Goal: Task Accomplishment & Management: Manage account settings

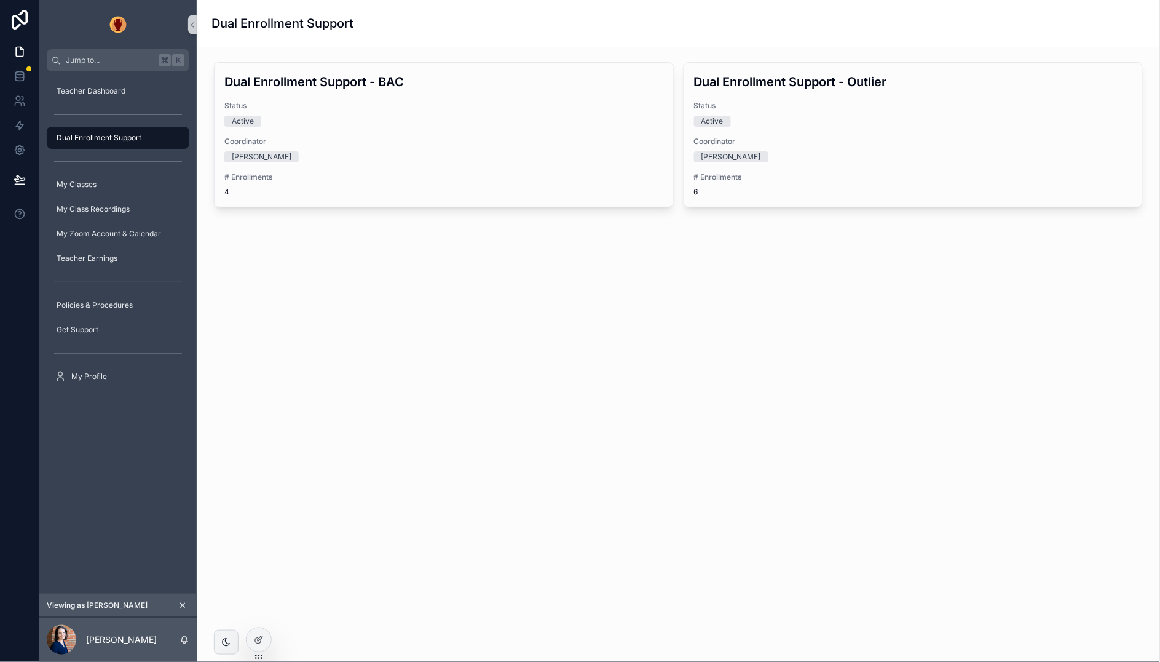
click at [119, 473] on div "Teacher Dashboard Dual Enrollment Support My Classes My Class Recordings My Zoo…" at bounding box center [117, 332] width 157 height 522
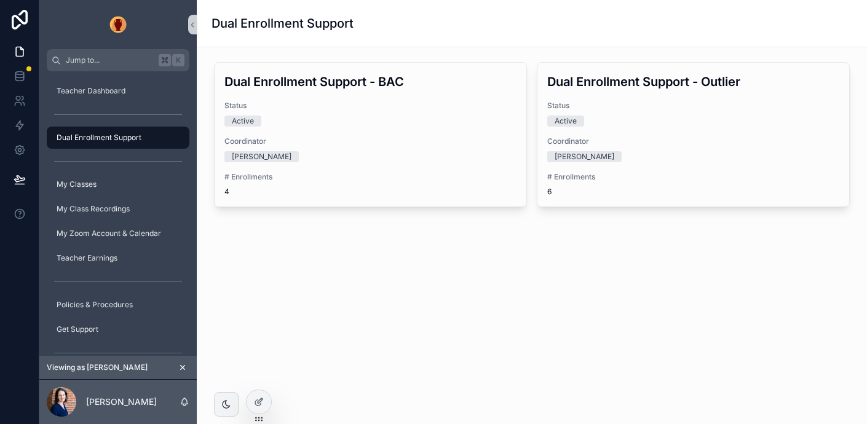
click at [183, 368] on icon "scrollable content" at bounding box center [182, 367] width 9 height 9
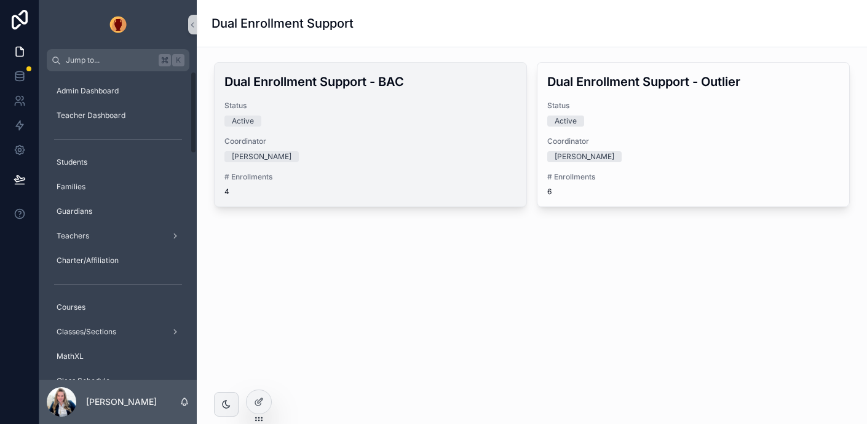
click at [384, 149] on div "Coordinator Baumert, Susan" at bounding box center [370, 150] width 292 height 26
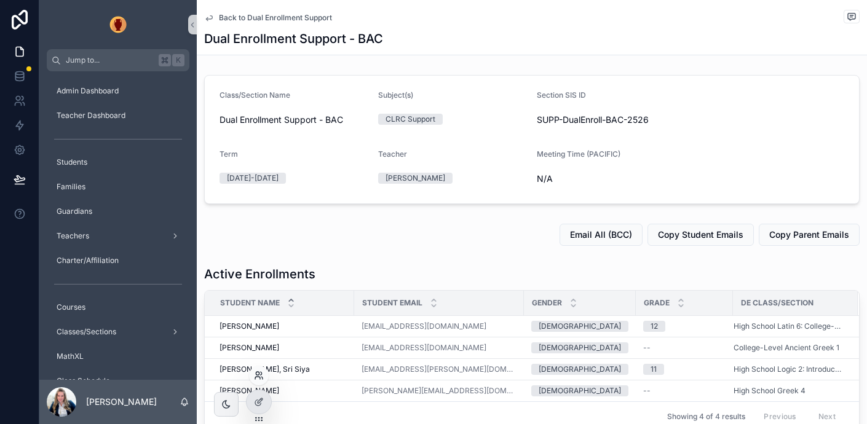
click at [259, 378] on icon at bounding box center [259, 376] width 10 height 10
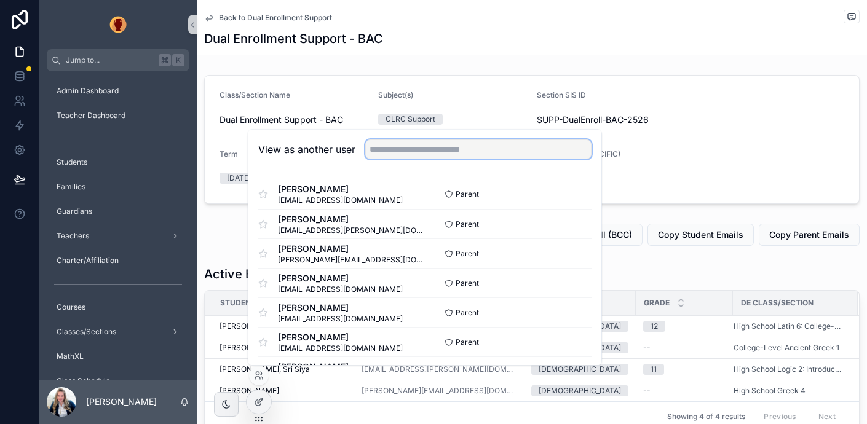
click at [389, 152] on input "text" at bounding box center [478, 150] width 226 height 20
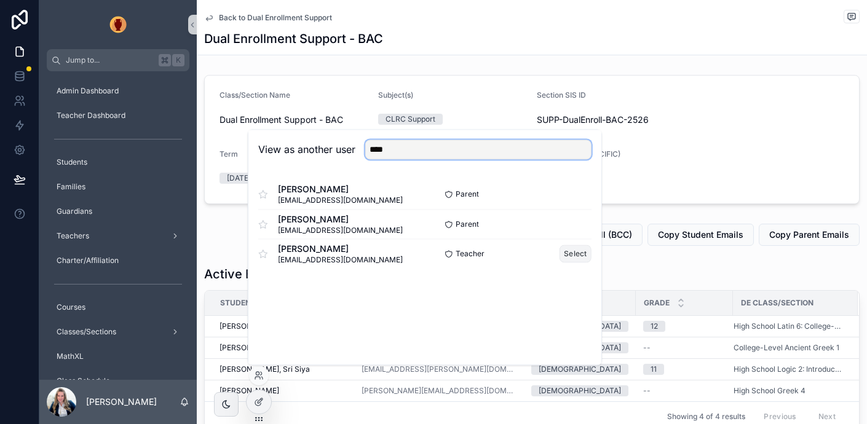
type input "****"
click at [574, 249] on button "Select" at bounding box center [576, 254] width 32 height 18
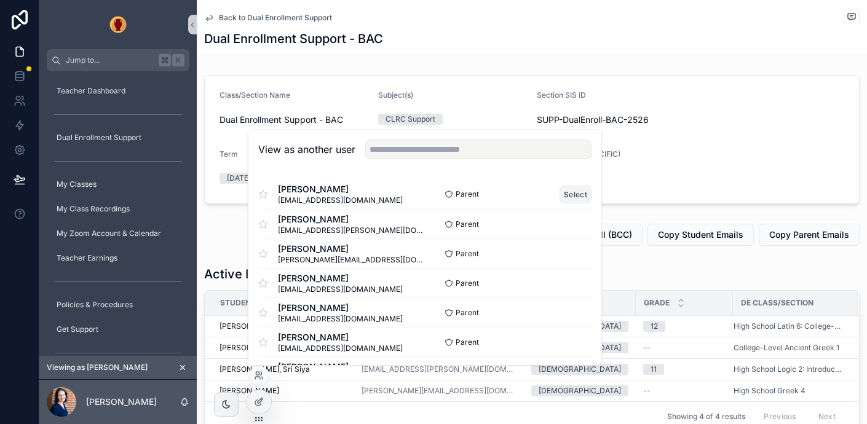
click at [578, 188] on button "Select" at bounding box center [576, 195] width 32 height 18
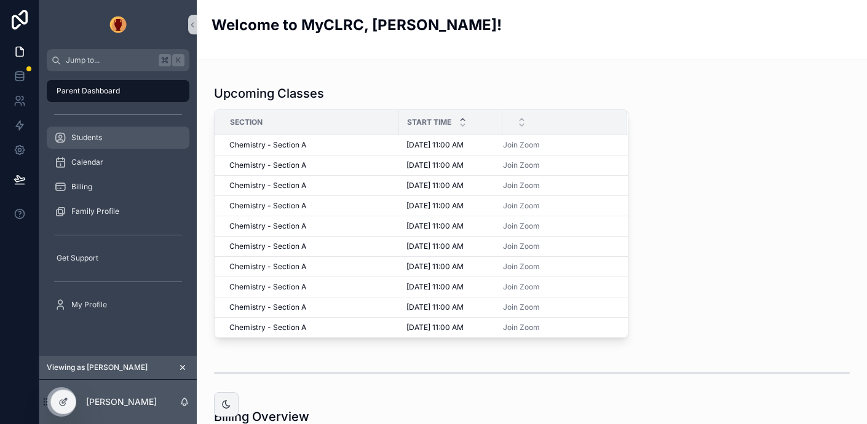
click at [80, 140] on span "Students" at bounding box center [86, 138] width 31 height 10
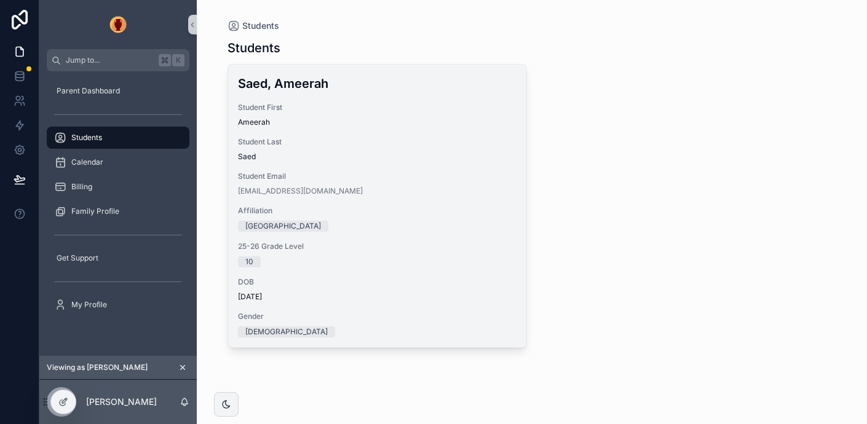
click at [446, 121] on span "Ameerah" at bounding box center [377, 122] width 279 height 10
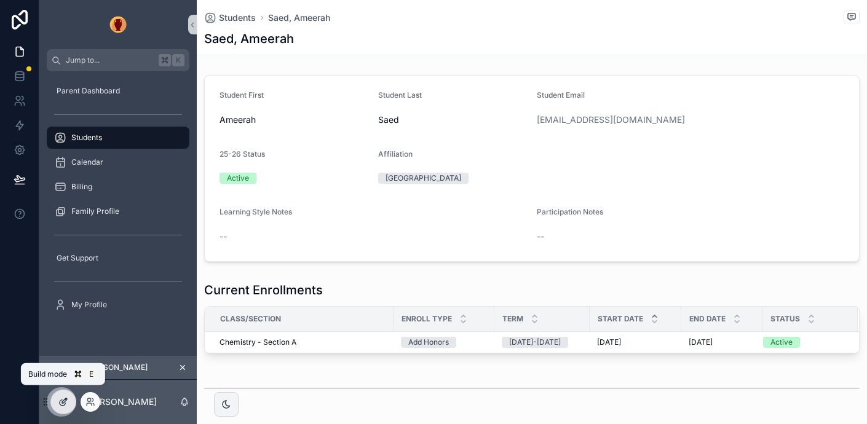
click at [63, 402] on icon at bounding box center [63, 402] width 10 height 10
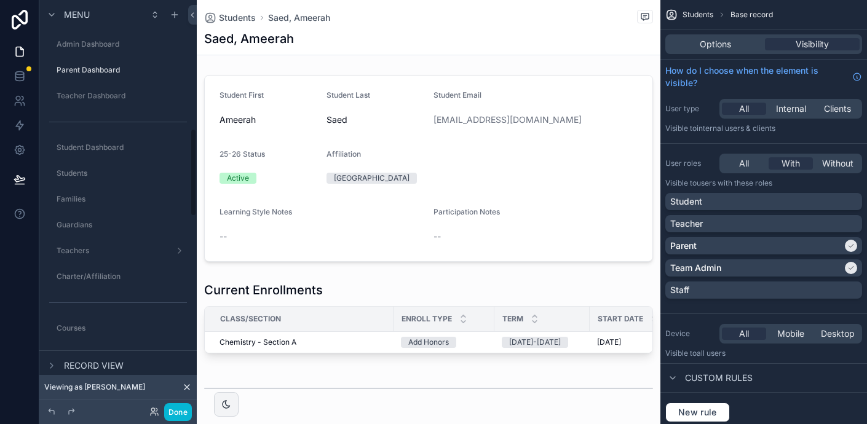
scroll to position [600, 0]
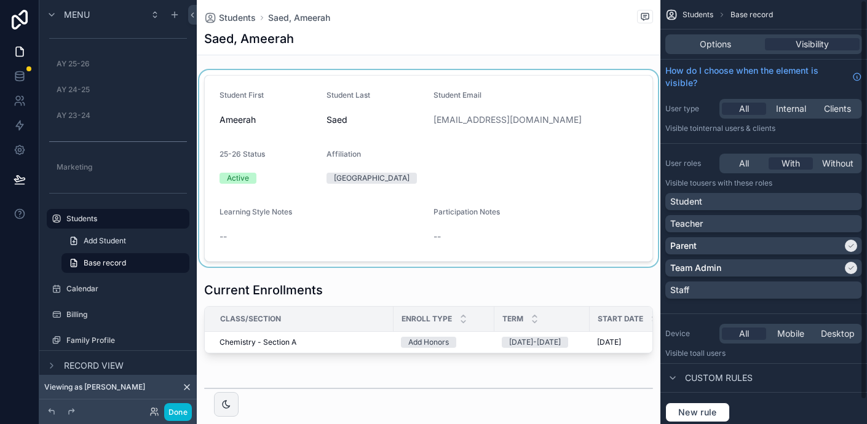
click at [416, 239] on div "scrollable content" at bounding box center [429, 168] width 464 height 197
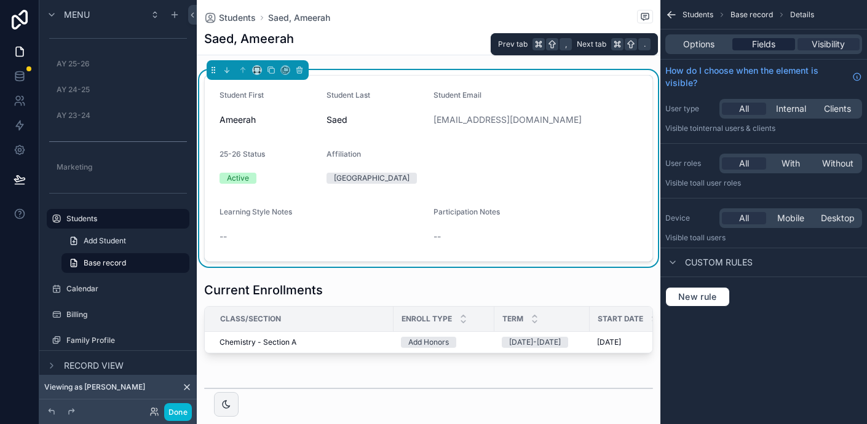
click at [762, 44] on span "Fields" at bounding box center [763, 44] width 23 height 12
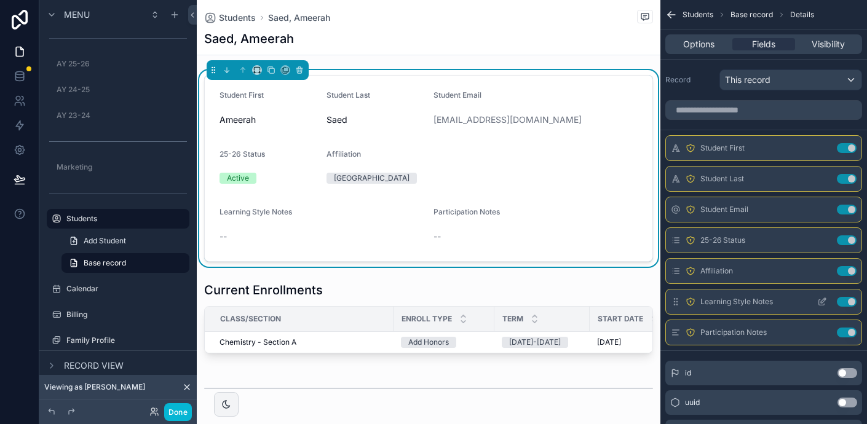
click at [844, 301] on button "Use setting" at bounding box center [847, 302] width 20 height 10
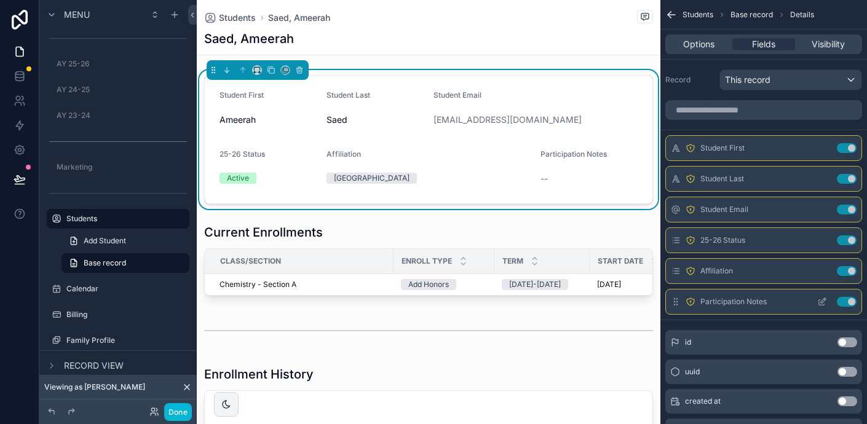
click at [846, 297] on button "Use setting" at bounding box center [847, 302] width 20 height 10
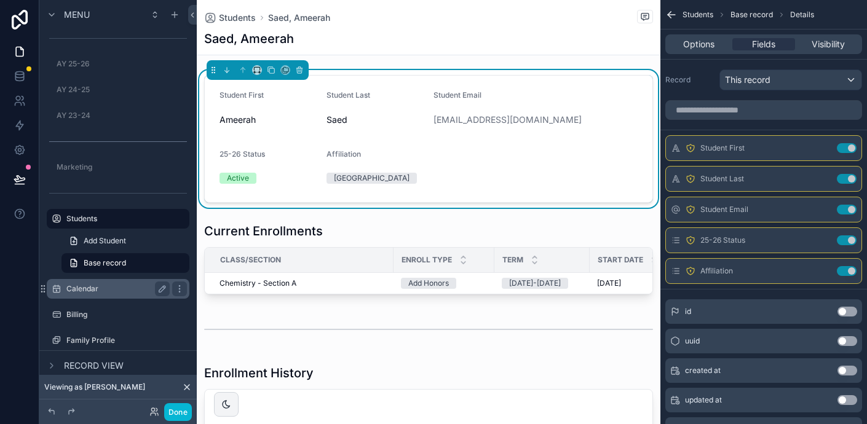
click at [84, 283] on div "Calendar" at bounding box center [117, 289] width 103 height 15
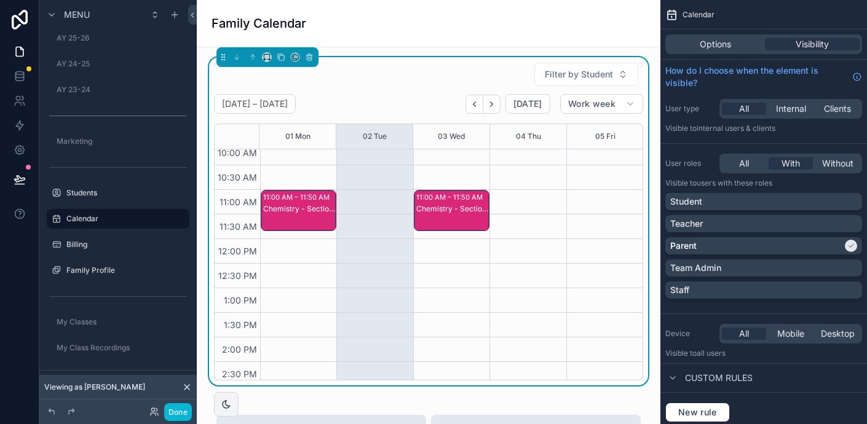
scroll to position [207, 0]
click at [459, 216] on div "Chemistry - Section A" at bounding box center [452, 221] width 72 height 39
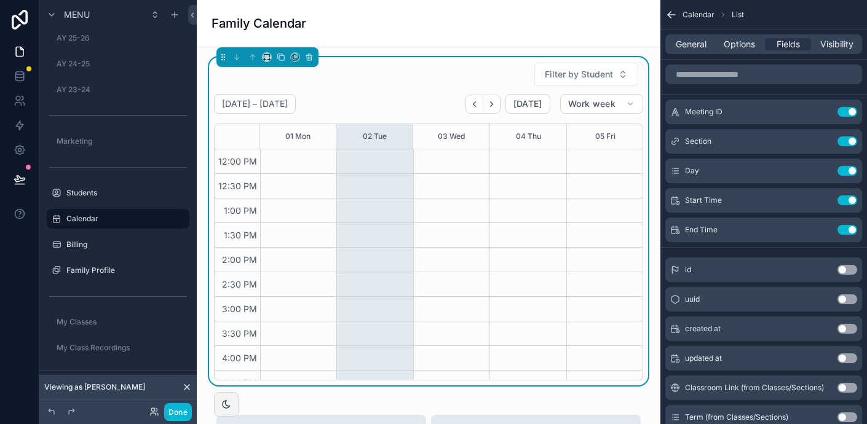
click at [459, 216] on div "11:00 AM – 11:50 AM Chemistry - Section A" at bounding box center [451, 198] width 76 height 689
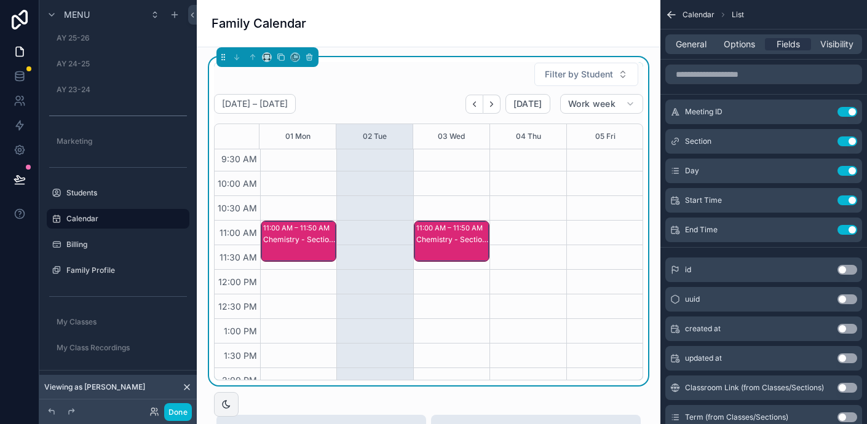
scroll to position [178, 0]
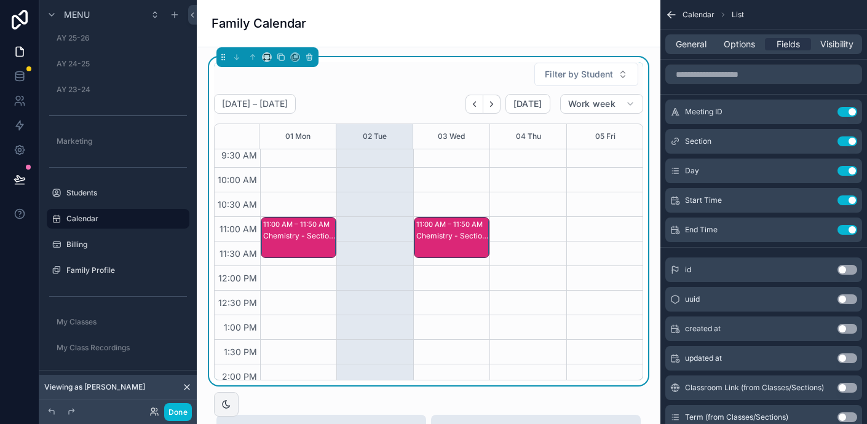
click at [467, 250] on div "Chemistry - Section A" at bounding box center [452, 250] width 72 height 39
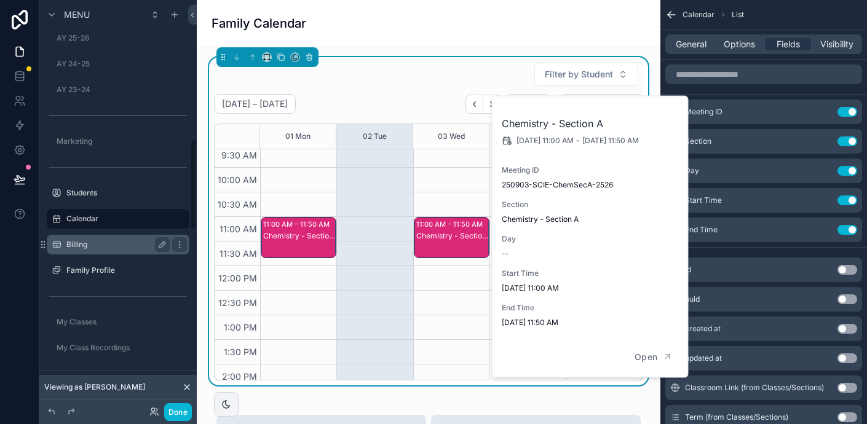
click at [87, 241] on label "Billing" at bounding box center [115, 245] width 98 height 10
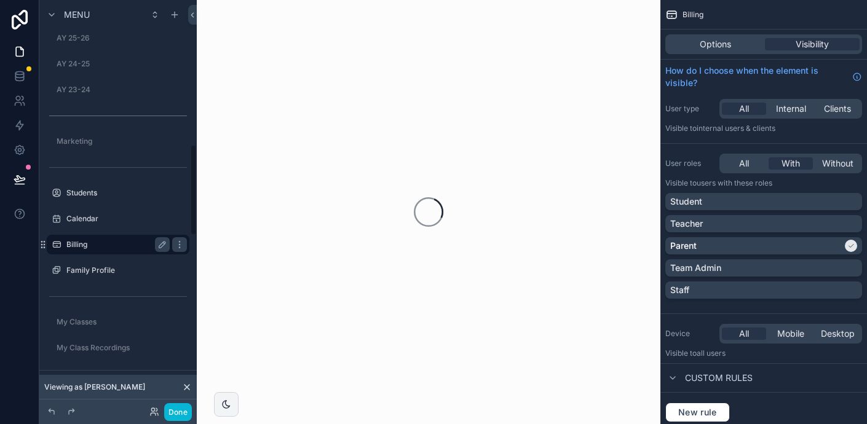
scroll to position [652, 0]
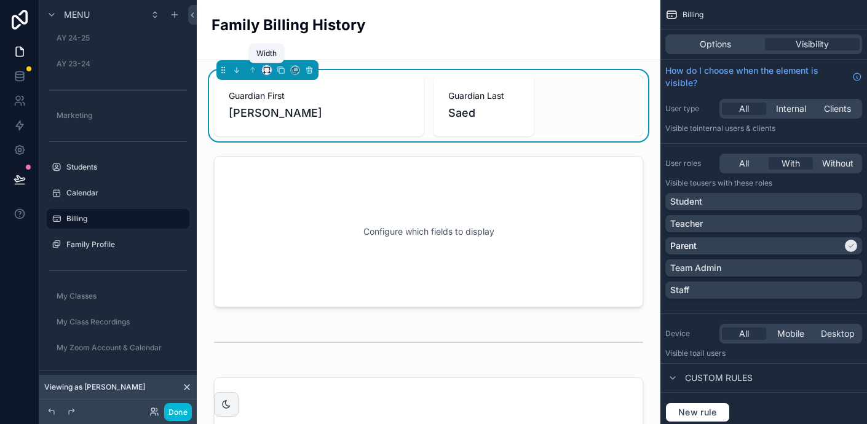
click at [268, 69] on icon "scrollable content" at bounding box center [267, 70] width 9 height 9
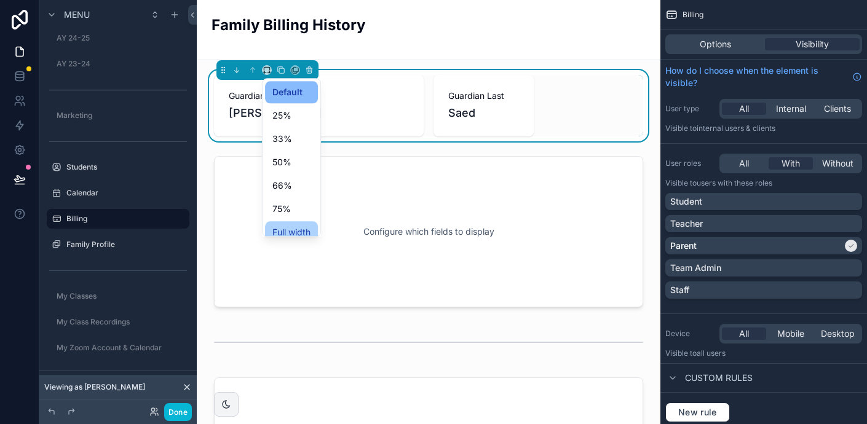
click at [302, 231] on span "Full width" at bounding box center [291, 232] width 38 height 15
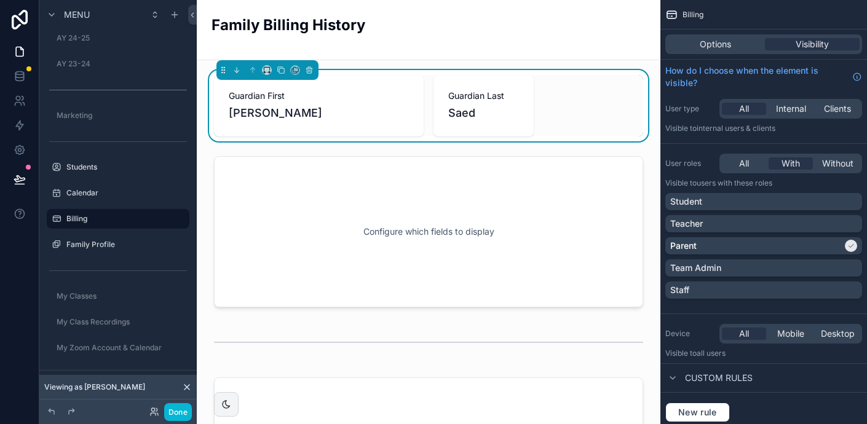
click at [489, 30] on div "Family Billing History" at bounding box center [429, 30] width 434 height 30
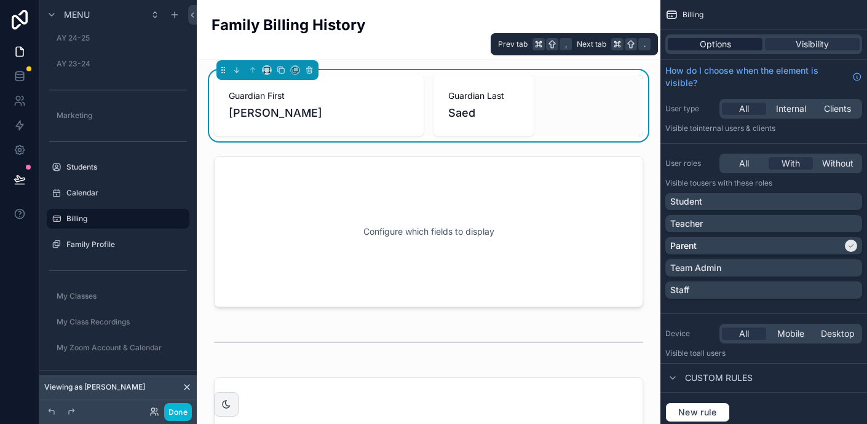
click at [714, 44] on span "Options" at bounding box center [715, 44] width 31 height 12
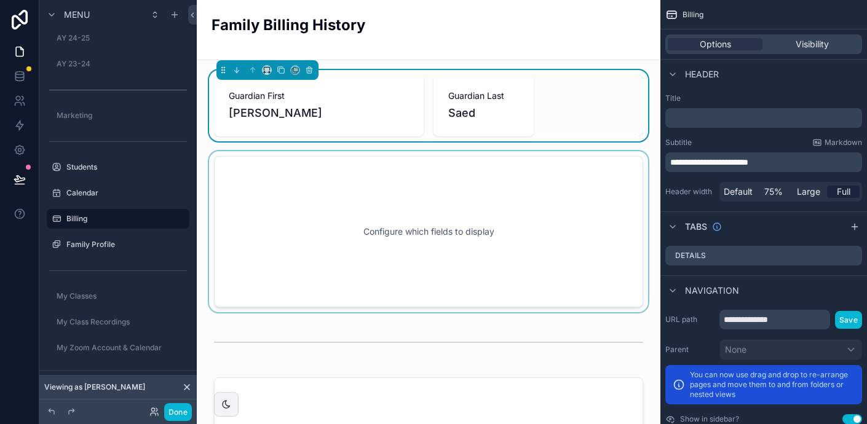
click at [367, 170] on div "scrollable content" at bounding box center [429, 231] width 444 height 161
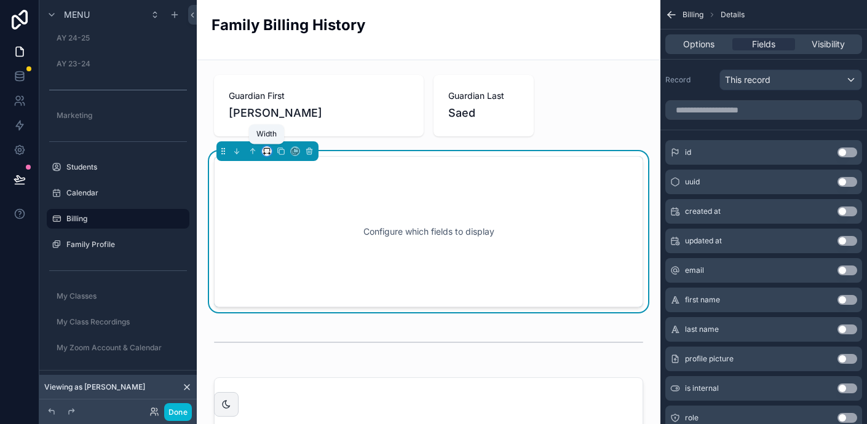
click at [266, 149] on icon "scrollable content" at bounding box center [267, 151] width 9 height 9
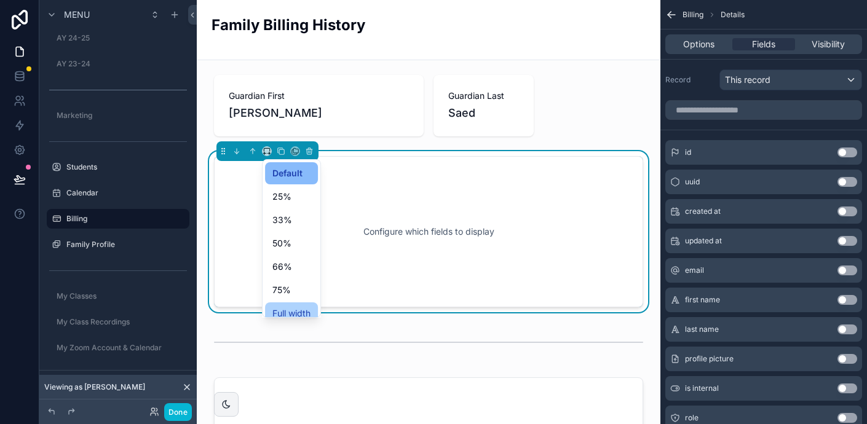
click at [293, 309] on span "Full width" at bounding box center [291, 313] width 38 height 15
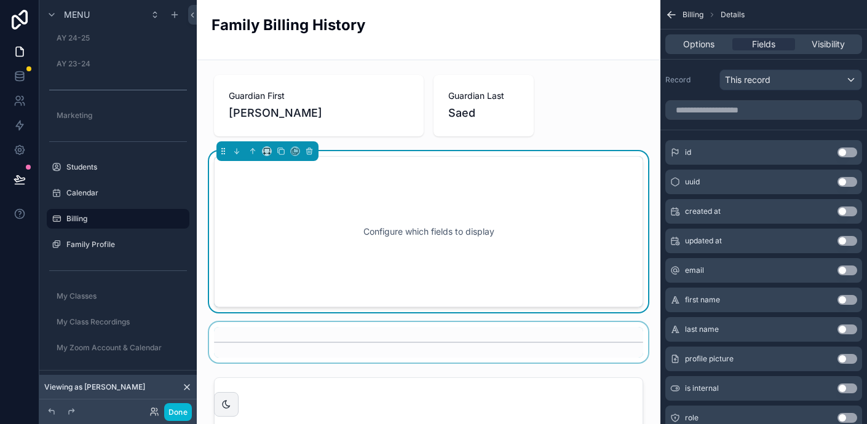
click at [421, 336] on div "scrollable content" at bounding box center [429, 342] width 444 height 41
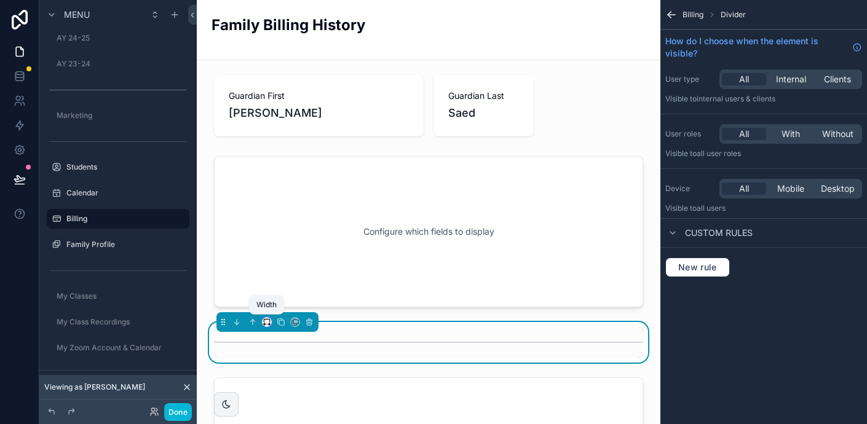
click at [269, 318] on icon "scrollable content" at bounding box center [267, 322] width 9 height 9
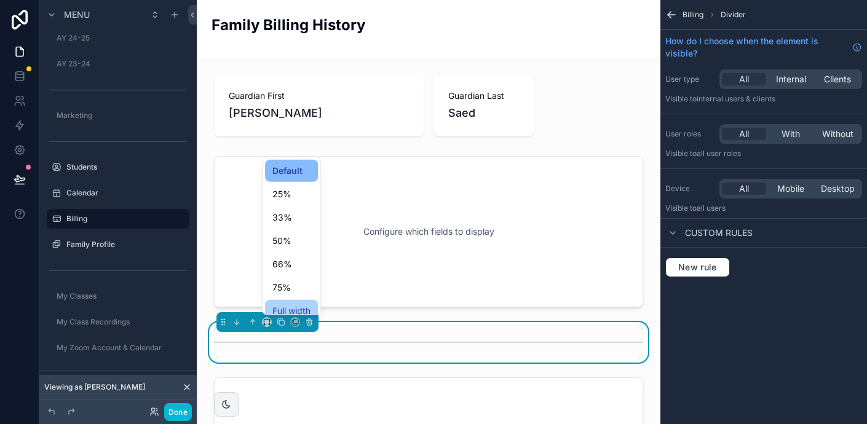
click at [300, 307] on span "Full width" at bounding box center [291, 311] width 38 height 15
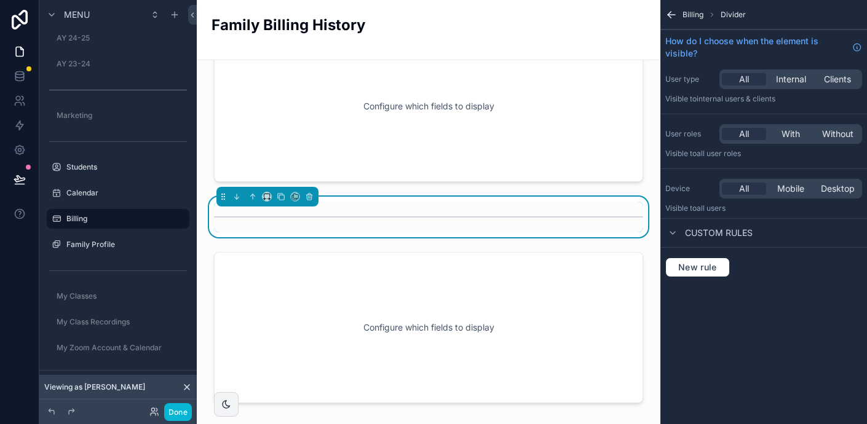
scroll to position [127, 0]
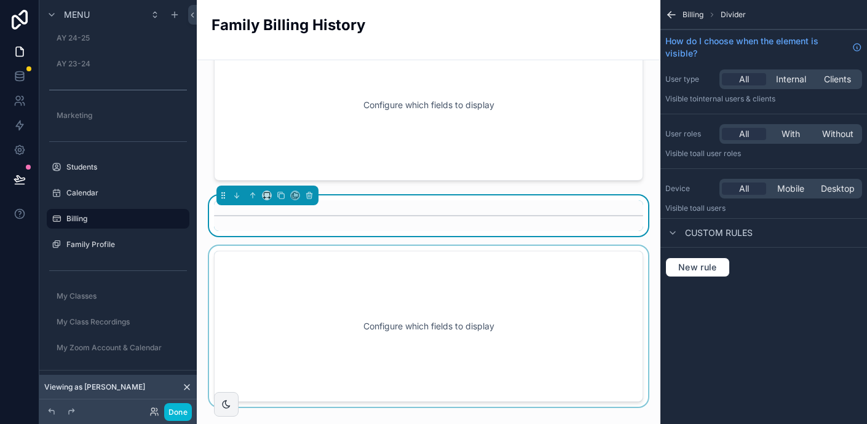
click at [333, 303] on div "scrollable content" at bounding box center [429, 326] width 444 height 161
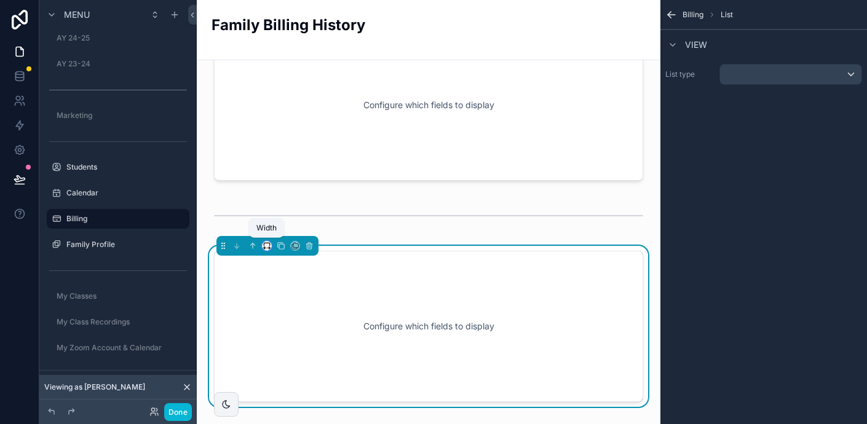
click at [265, 244] on icon "scrollable content" at bounding box center [267, 246] width 9 height 9
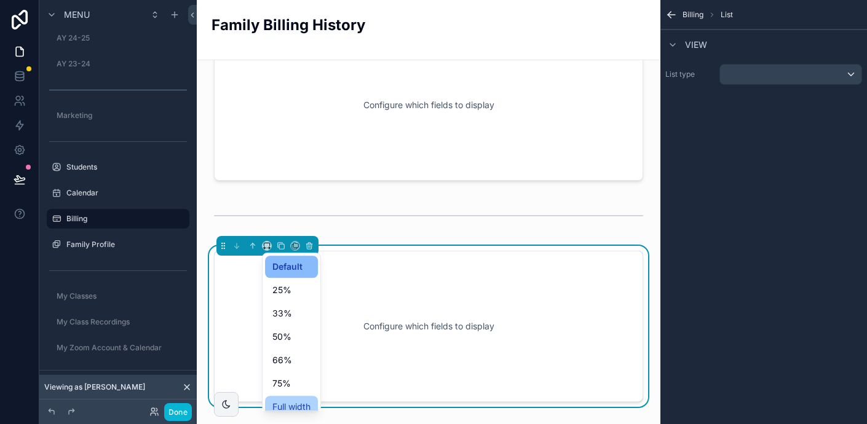
click at [301, 405] on span "Full width" at bounding box center [291, 407] width 38 height 15
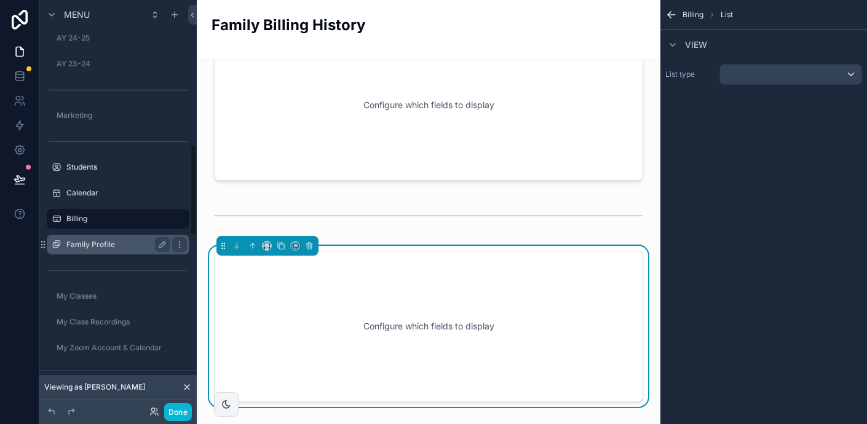
click at [116, 242] on label "Family Profile" at bounding box center [115, 245] width 98 height 10
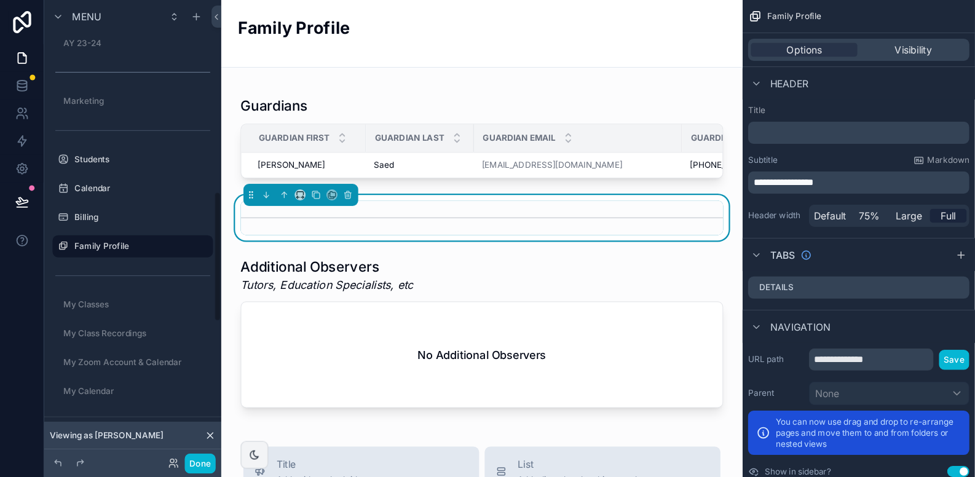
scroll to position [182, 0]
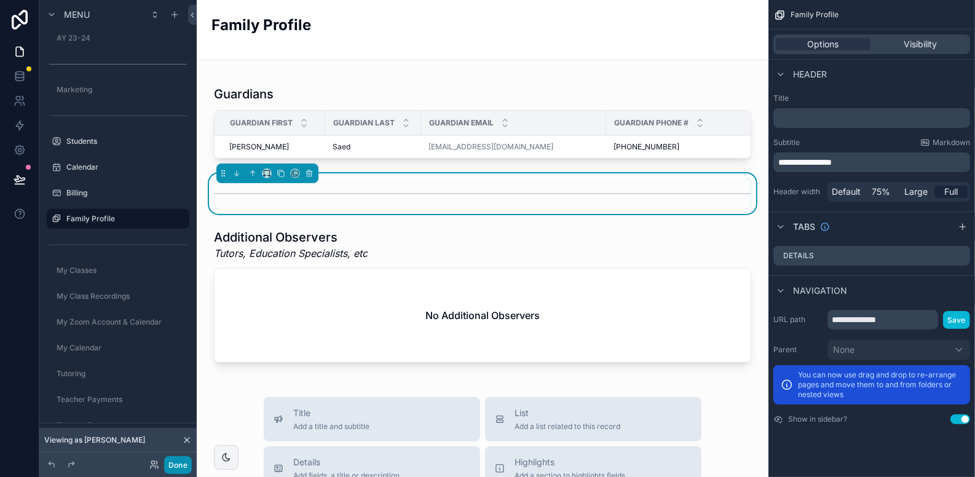
click at [190, 424] on button "Done" at bounding box center [178, 465] width 28 height 18
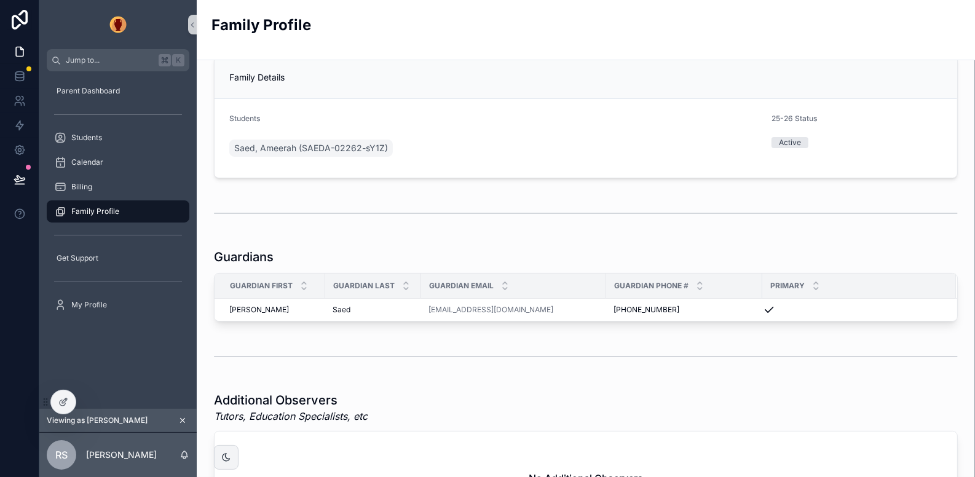
scroll to position [0, 0]
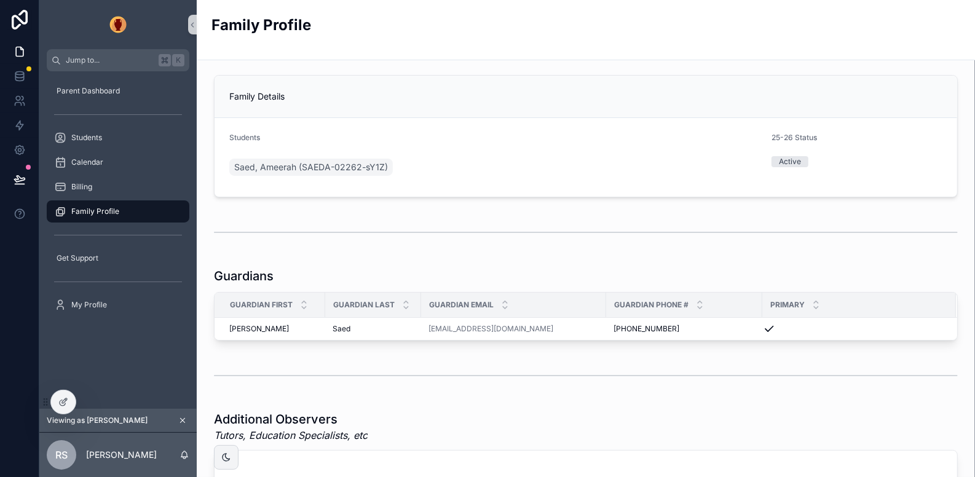
click at [530, 156] on div "Saed, Ameerah (SAEDA-02262-sY1Z)" at bounding box center [495, 167] width 532 height 22
click at [59, 400] on icon at bounding box center [63, 402] width 10 height 10
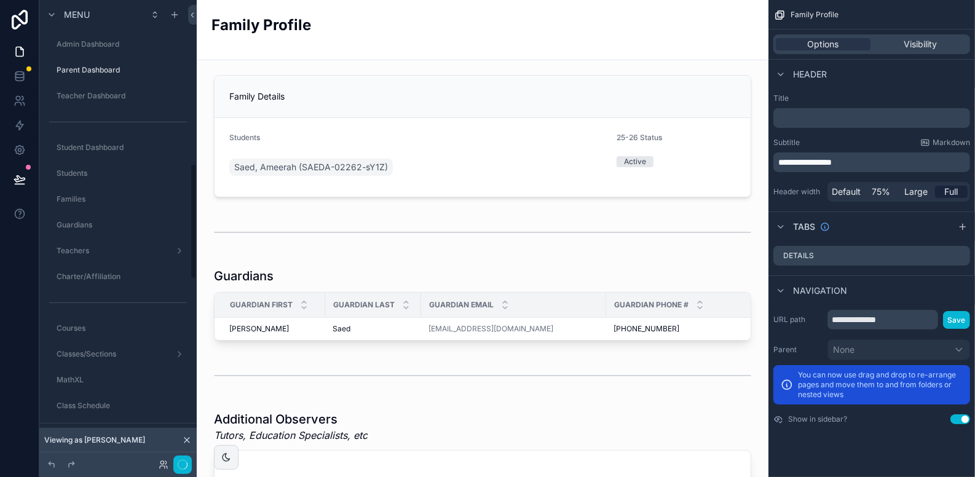
scroll to position [651, 0]
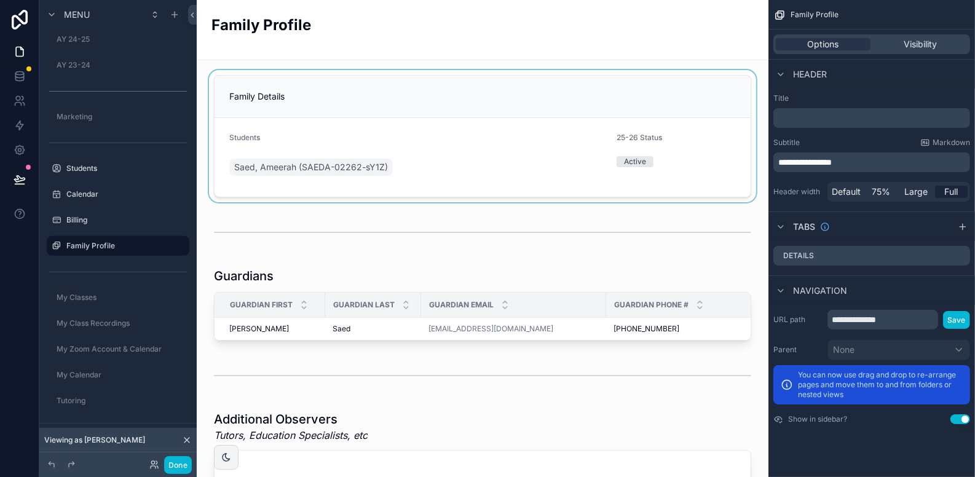
click at [507, 96] on div "scrollable content" at bounding box center [483, 136] width 552 height 132
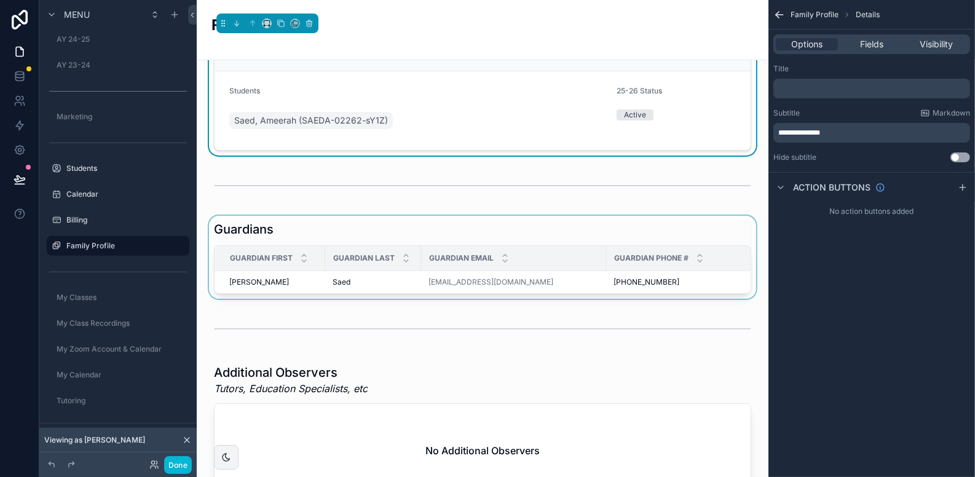
scroll to position [47, 0]
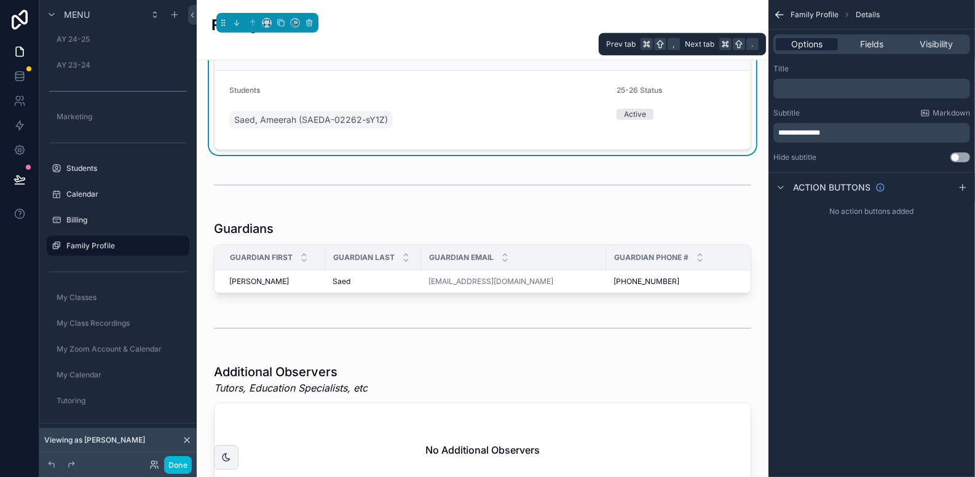
click at [812, 46] on span "Options" at bounding box center [806, 44] width 31 height 12
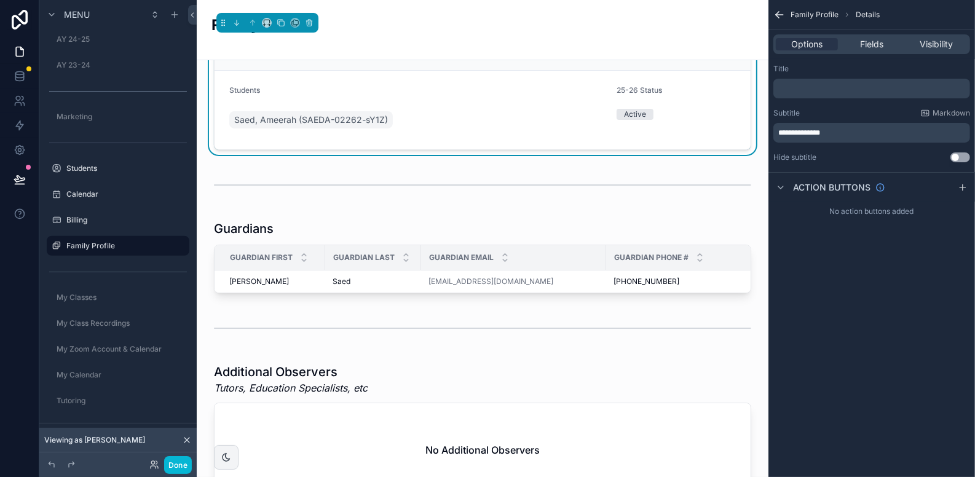
scroll to position [0, 0]
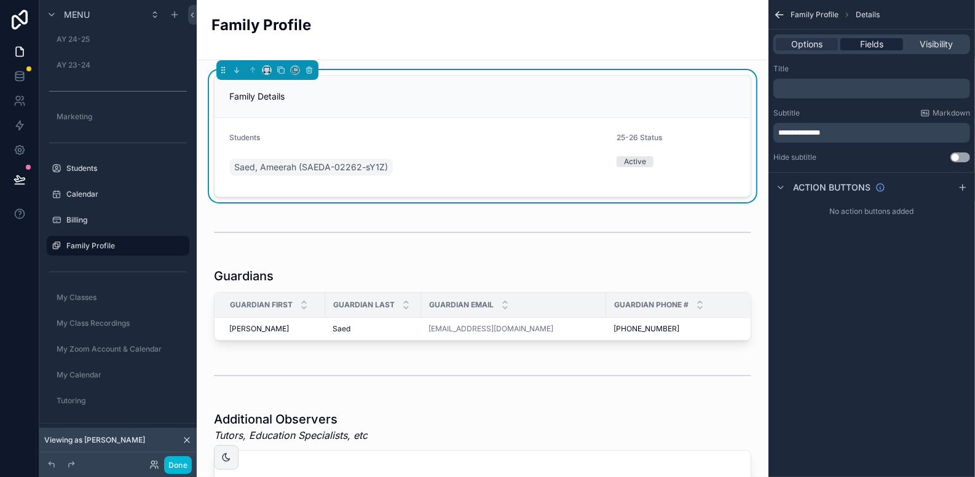
click at [866, 46] on span "Fields" at bounding box center [871, 44] width 23 height 12
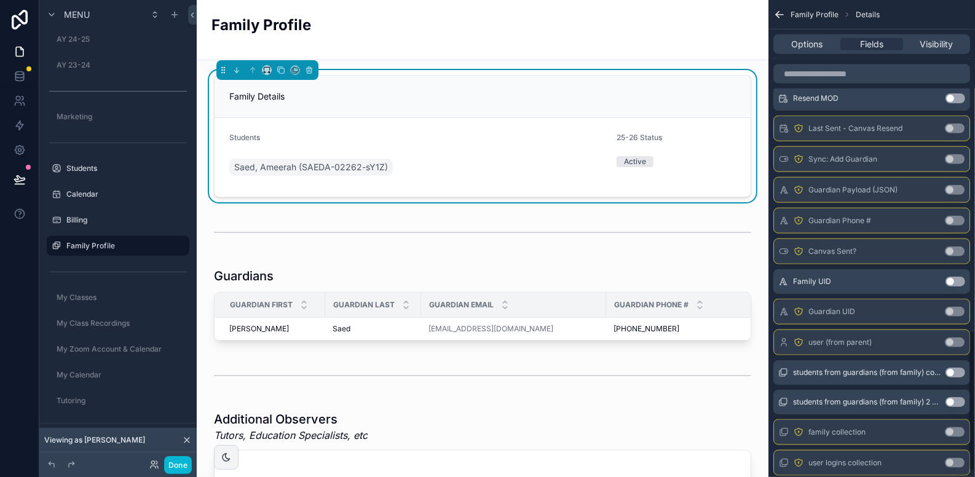
scroll to position [1135, 0]
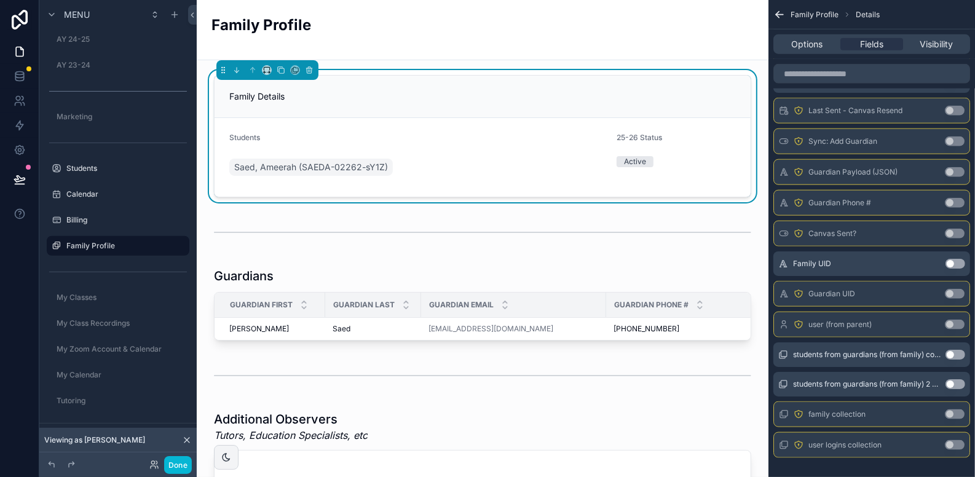
click at [866, 410] on button "Use setting" at bounding box center [955, 415] width 20 height 10
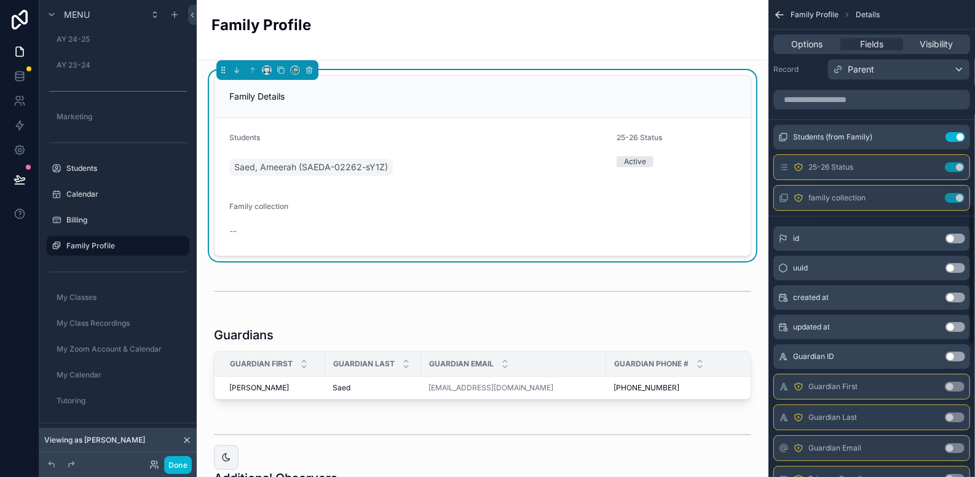
scroll to position [0, 0]
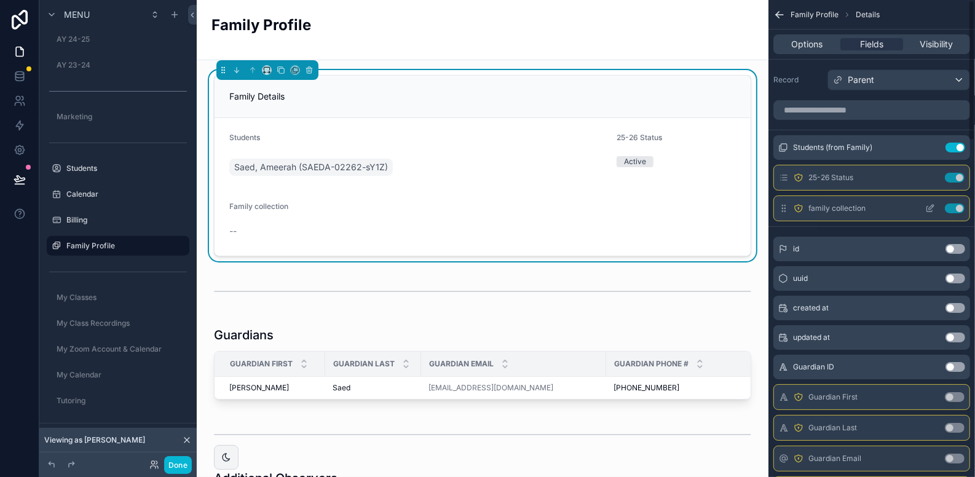
click at [866, 207] on button "Use setting" at bounding box center [955, 209] width 20 height 10
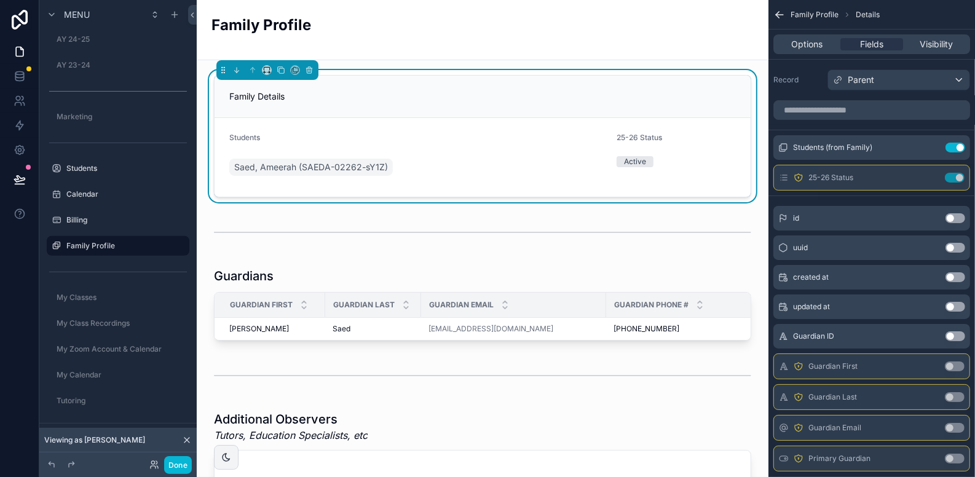
click at [525, 106] on div "Family Details" at bounding box center [483, 97] width 536 height 42
click at [866, 81] on div "Parent" at bounding box center [898, 80] width 141 height 20
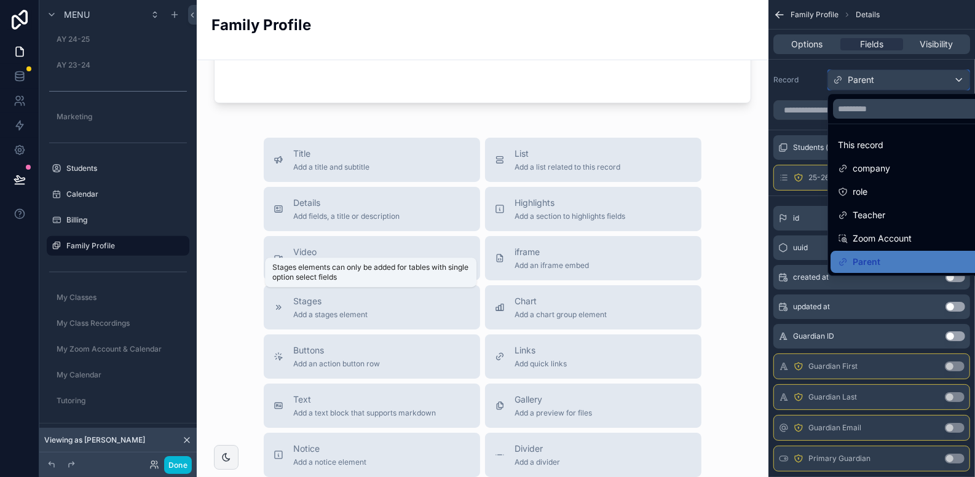
scroll to position [433, 0]
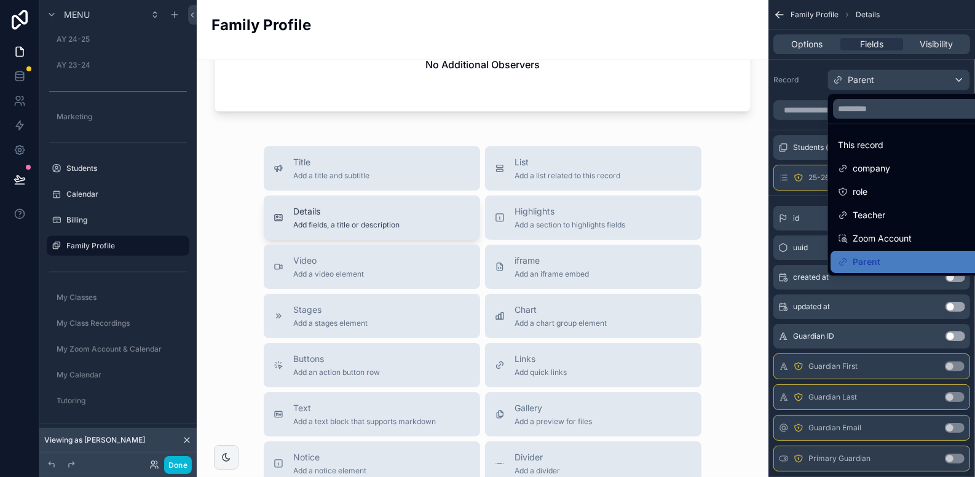
click at [376, 221] on span "Add fields, a title or description" at bounding box center [346, 225] width 106 height 10
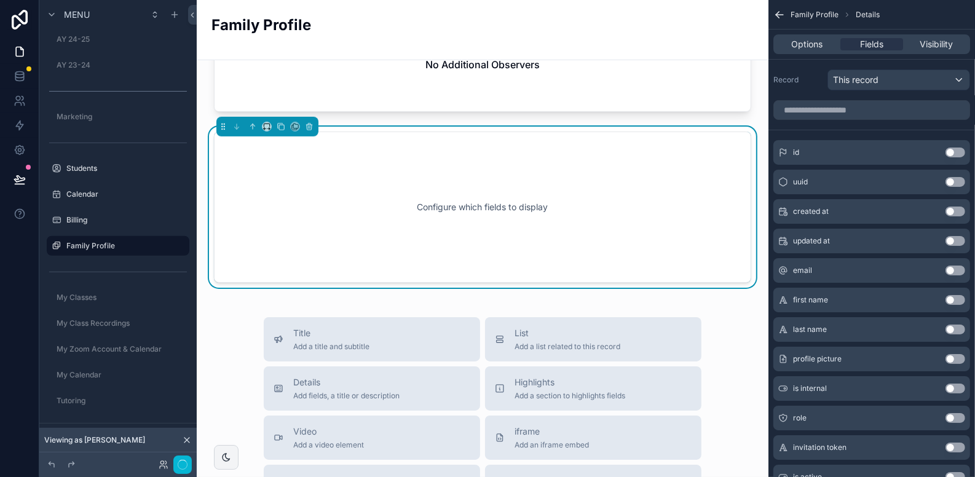
click at [606, 156] on div "Configure which fields to display" at bounding box center [482, 207] width 497 height 111
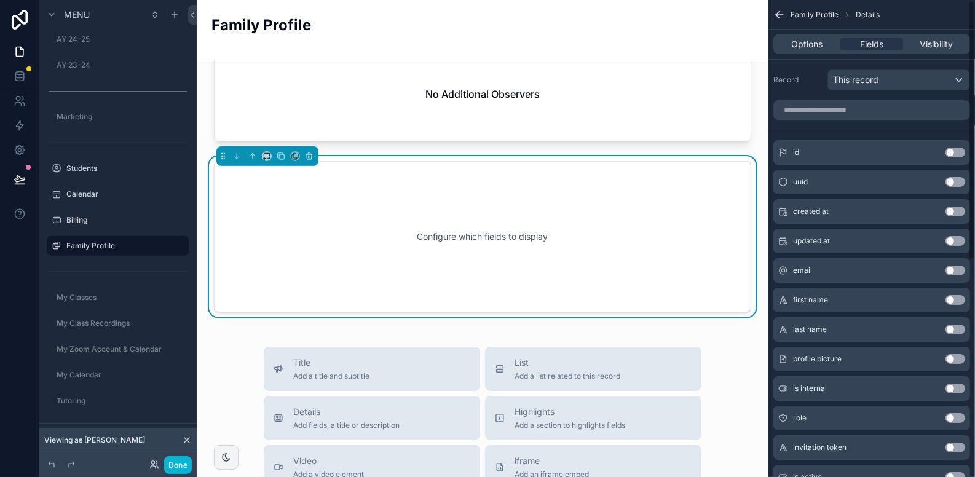
scroll to position [398, 0]
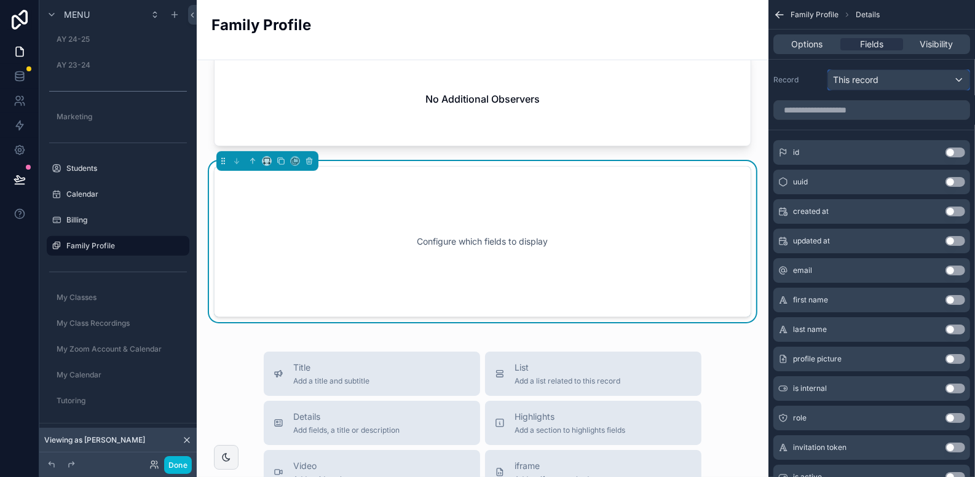
click at [866, 84] on span "This record" at bounding box center [856, 80] width 46 height 12
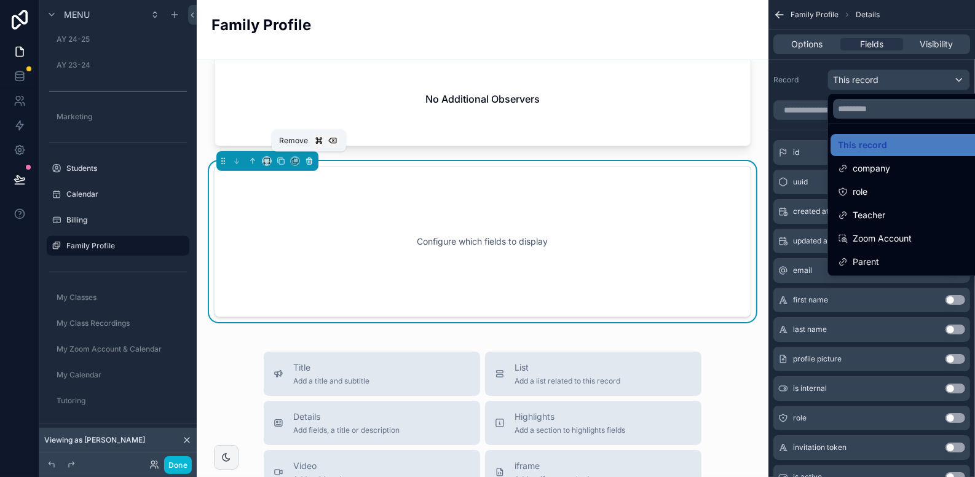
click at [312, 157] on icon "scrollable content" at bounding box center [309, 161] width 9 height 9
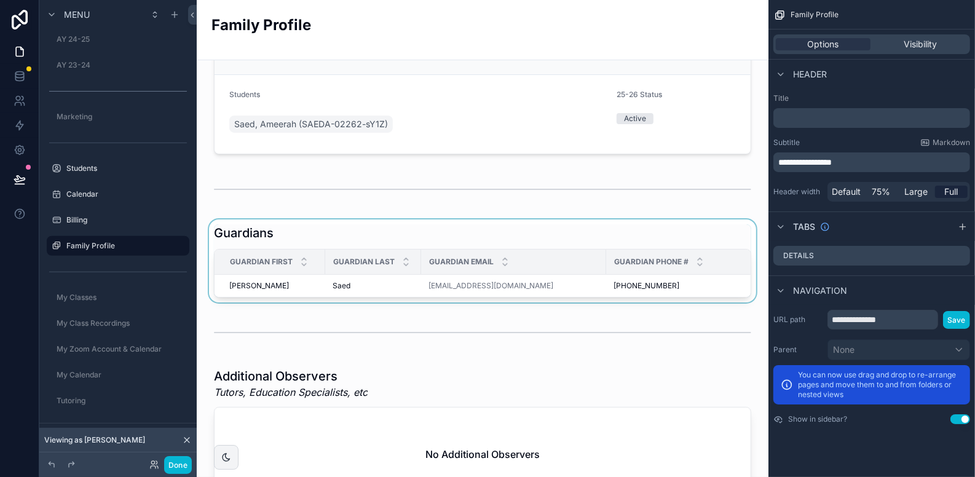
scroll to position [0, 0]
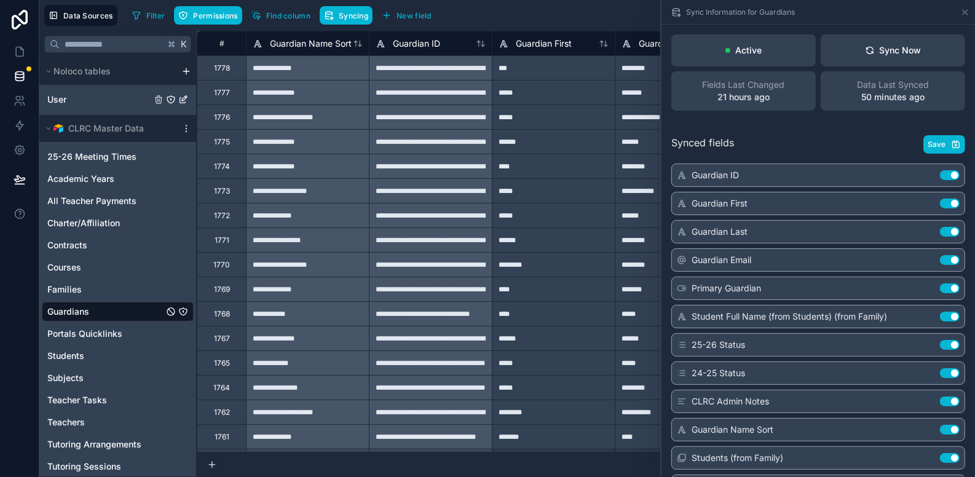
click at [99, 97] on div "User" at bounding box center [118, 100] width 152 height 20
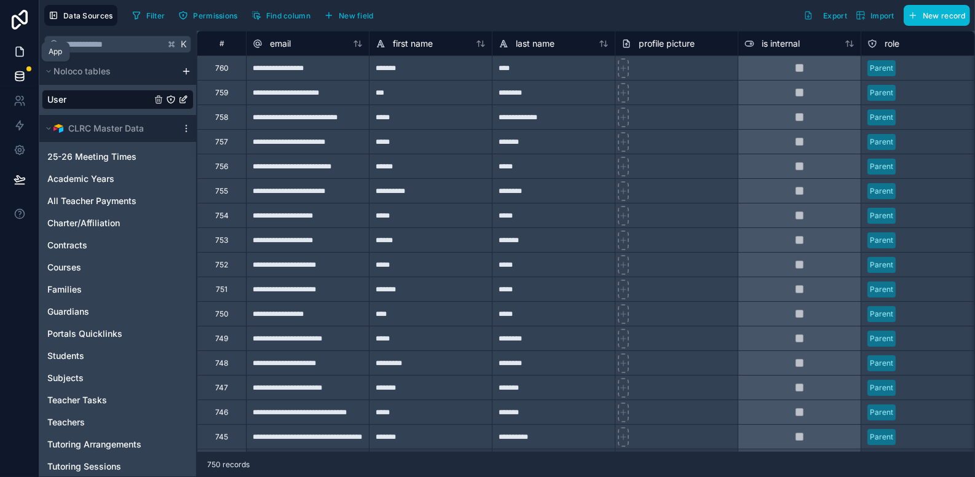
click at [18, 46] on icon at bounding box center [20, 52] width 12 height 12
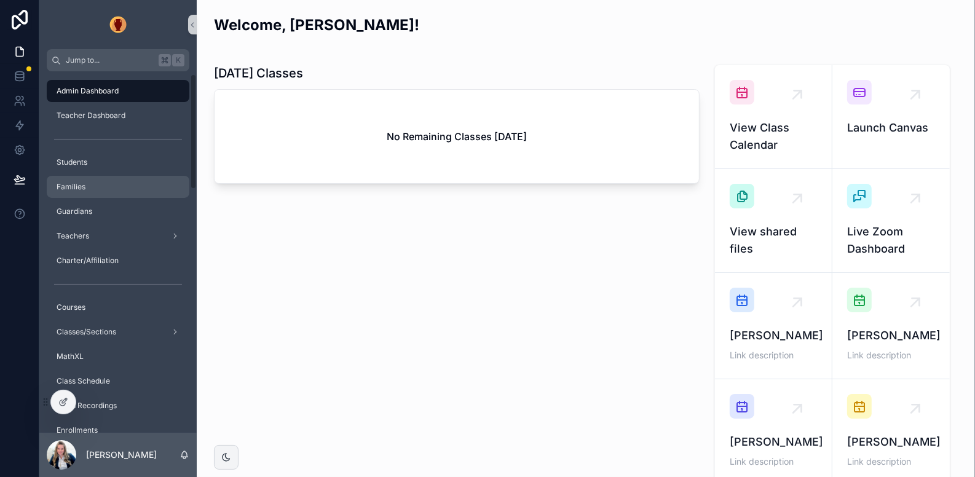
scroll to position [63, 0]
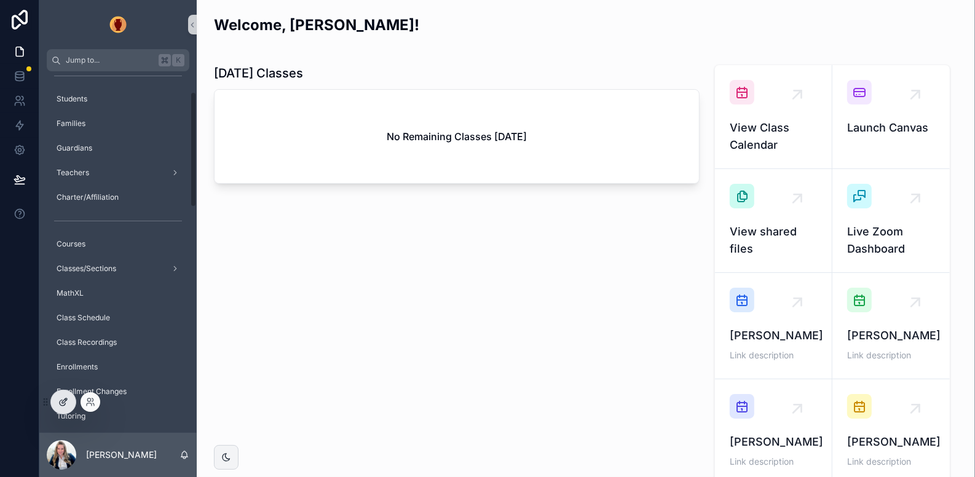
click at [65, 398] on icon at bounding box center [63, 402] width 10 height 10
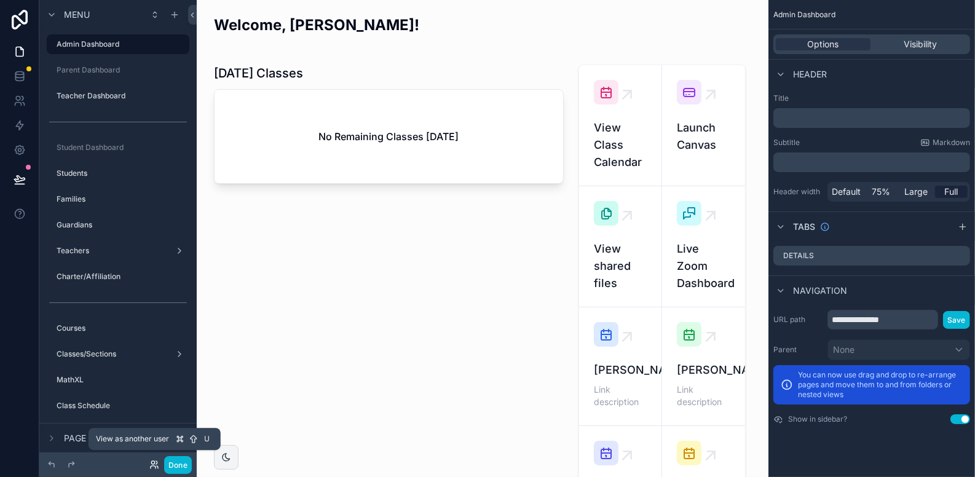
click at [153, 461] on icon at bounding box center [154, 465] width 10 height 10
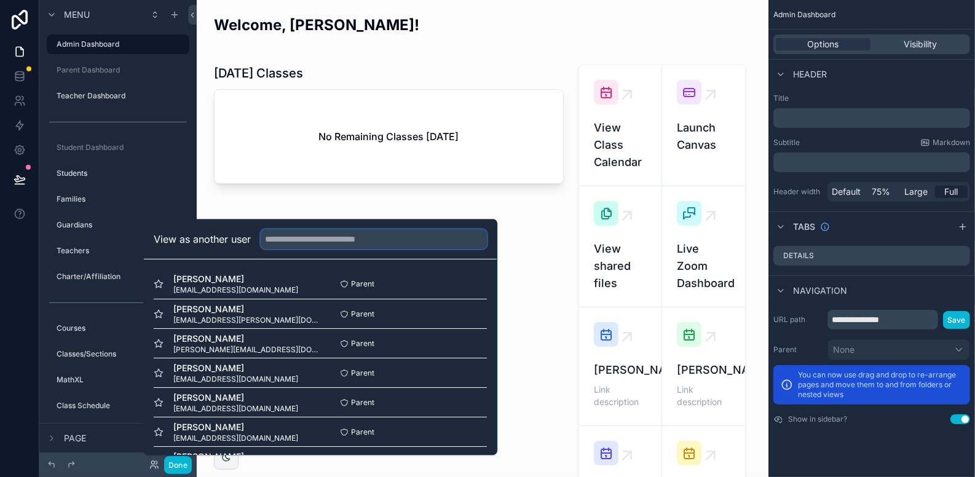
click at [305, 246] on input "text" at bounding box center [374, 239] width 226 height 20
click at [19, 266] on div at bounding box center [19, 238] width 39 height 477
